Goal: Find specific page/section: Find specific page/section

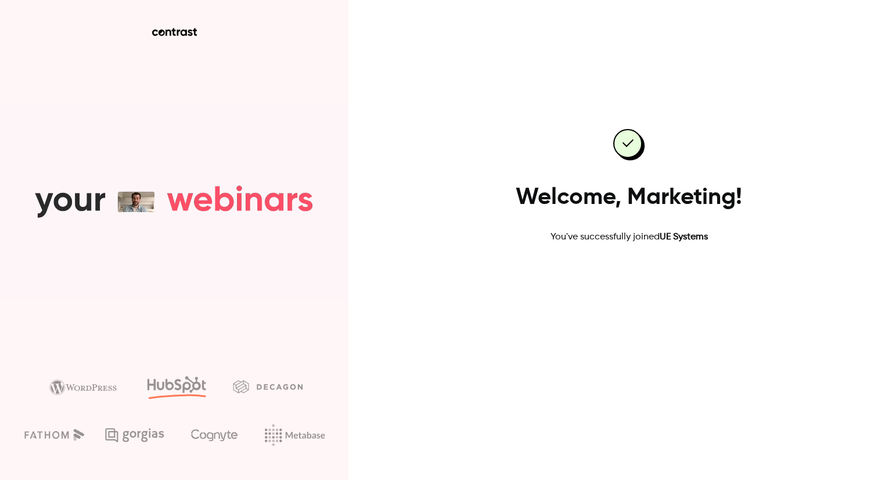
drag, startPoint x: 0, startPoint y: 0, endPoint x: 621, endPoint y: 288, distance: 684.2
click at [621, 288] on link "Go to dashboard" at bounding box center [629, 281] width 99 height 28
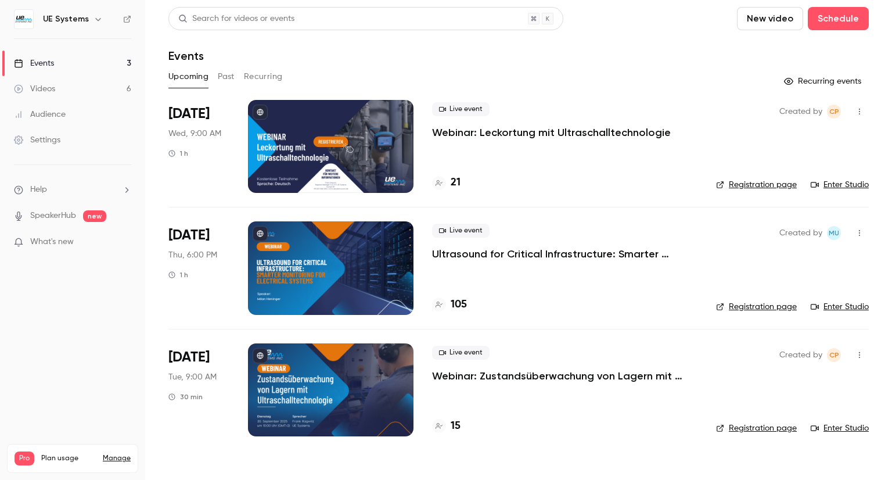
click at [276, 74] on button "Recurring" at bounding box center [263, 76] width 39 height 19
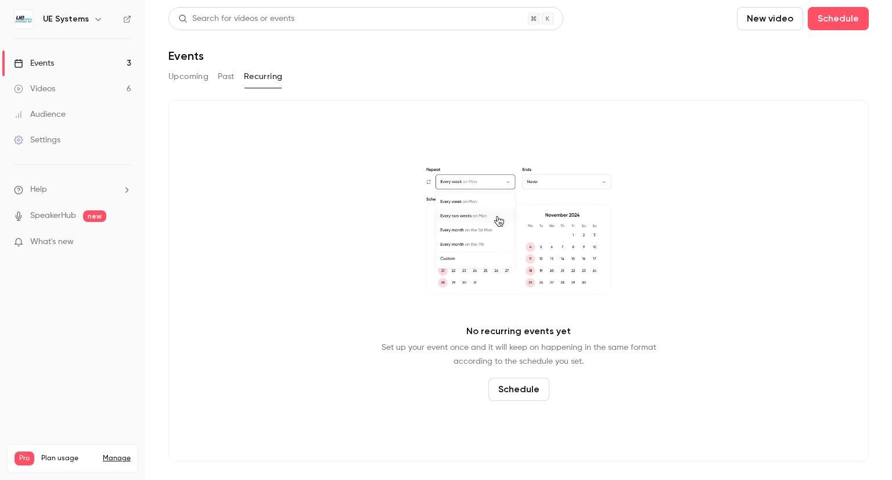
click at [58, 64] on link "Events 3" at bounding box center [72, 64] width 145 height 26
